Goal: Information Seeking & Learning: Learn about a topic

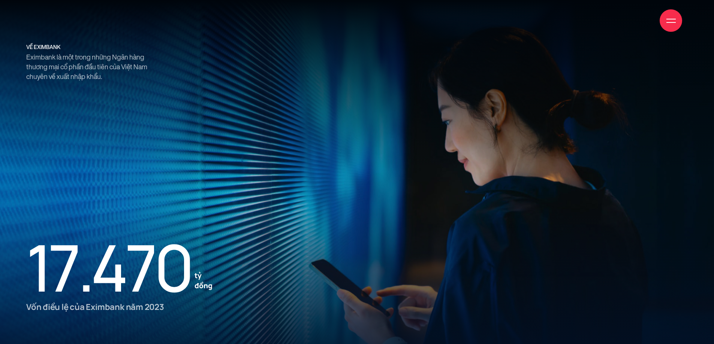
scroll to position [937, 0]
click at [220, 109] on div at bounding box center [357, 172] width 714 height 344
click at [44, 104] on div at bounding box center [357, 172] width 714 height 344
click at [83, 87] on div at bounding box center [357, 172] width 714 height 344
click at [114, 61] on p "Eximbank là một trong những Ngân hàng thương mại cổ phần đầu tiên của Việt Nam …" at bounding box center [90, 66] width 128 height 29
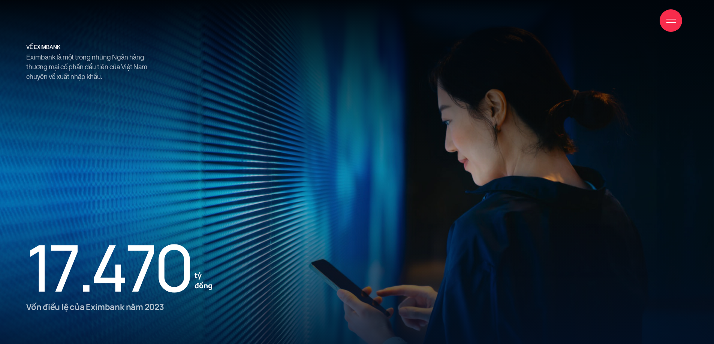
click at [108, 96] on div at bounding box center [357, 172] width 714 height 344
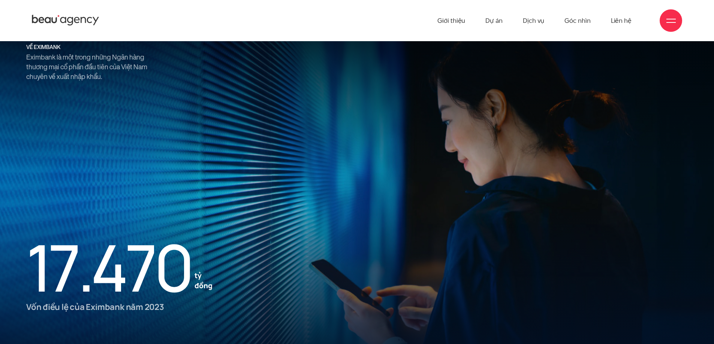
scroll to position [937, 0]
click at [390, 97] on div at bounding box center [357, 172] width 714 height 344
click at [617, 196] on div at bounding box center [357, 172] width 714 height 344
click at [287, 97] on div at bounding box center [357, 172] width 714 height 344
click at [214, 216] on div at bounding box center [357, 172] width 714 height 344
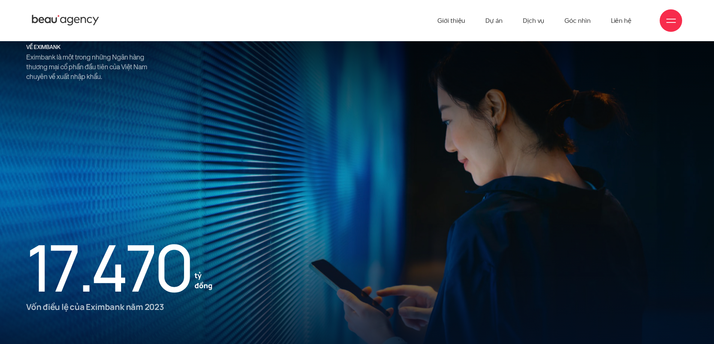
click at [274, 230] on div at bounding box center [357, 172] width 714 height 344
click at [208, 155] on div at bounding box center [357, 172] width 714 height 344
